Goal: Book appointment/travel/reservation

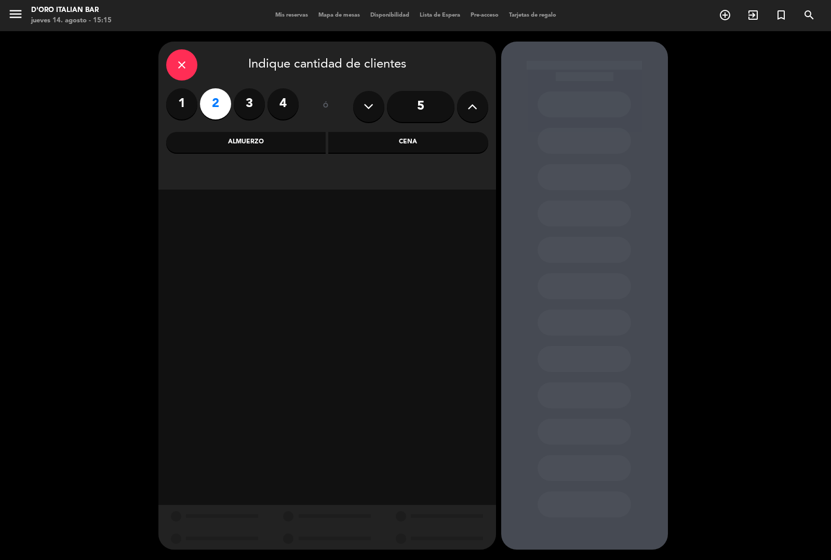
click at [407, 139] on div "Cena" at bounding box center [408, 142] width 160 height 21
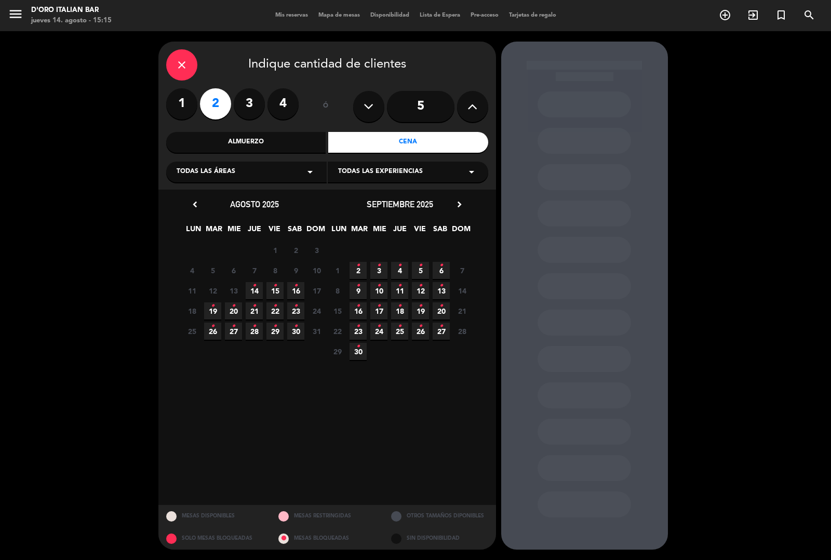
click at [254, 289] on icon "•" at bounding box center [254, 285] width 4 height 17
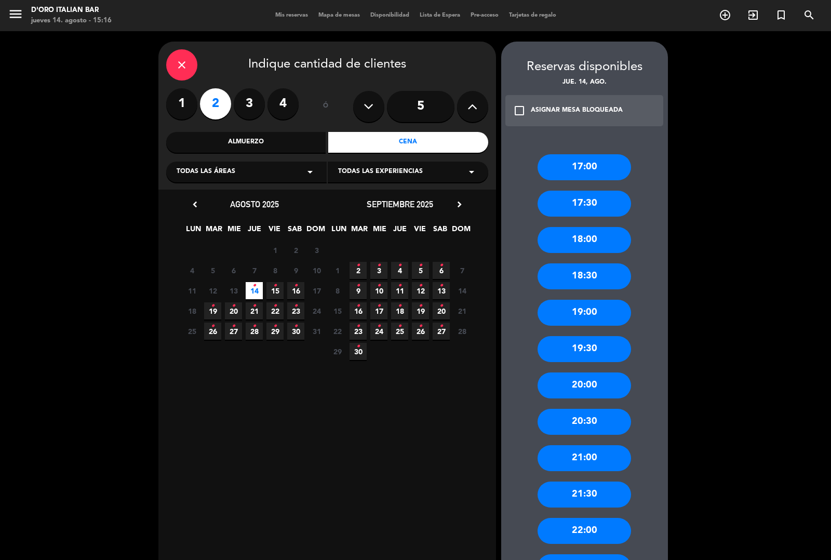
click at [593, 422] on div "20:30" at bounding box center [583, 422] width 93 height 26
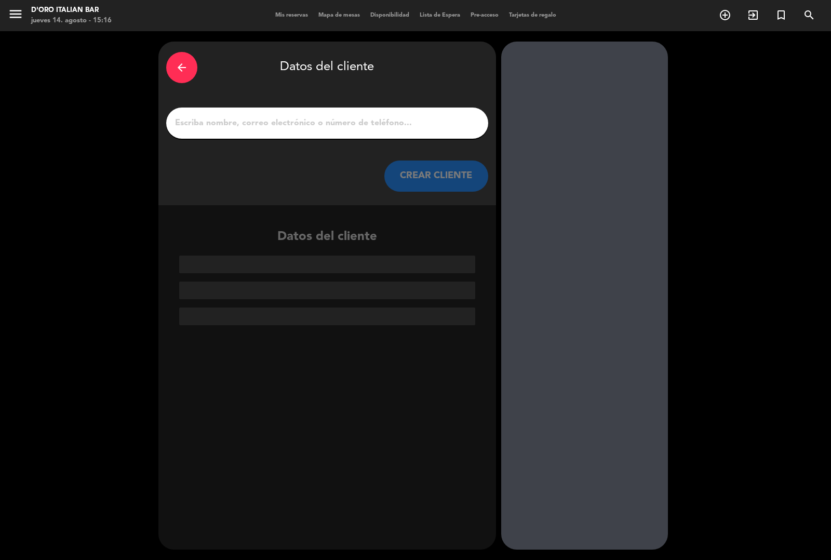
click at [352, 119] on input "1" at bounding box center [327, 123] width 306 height 15
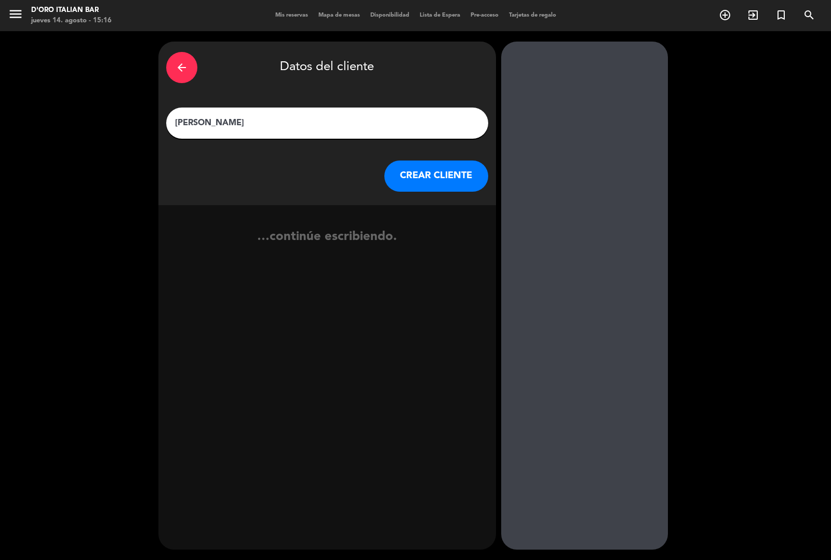
type input "[PERSON_NAME]"
click at [447, 172] on button "CREAR CLIENTE" at bounding box center [436, 175] width 104 height 31
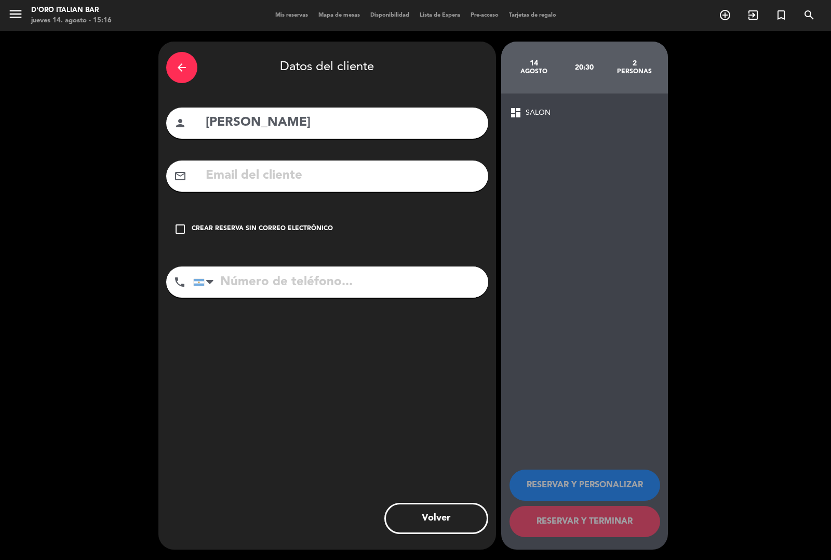
click at [278, 285] on input "tel" at bounding box center [340, 281] width 295 height 31
type input "1155125223"
click at [239, 231] on div "Crear reserva sin correo electrónico" at bounding box center [262, 229] width 141 height 10
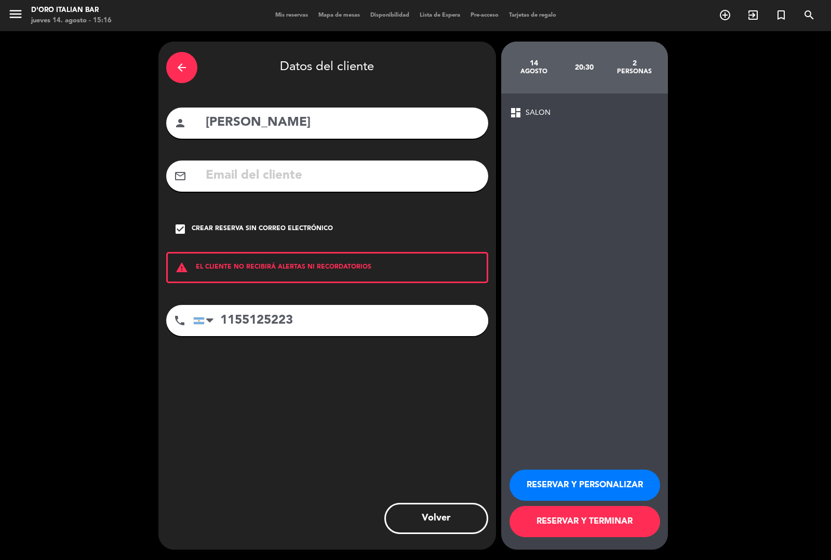
click at [572, 534] on button "RESERVAR Y TERMINAR" at bounding box center [584, 521] width 151 height 31
